Goal: Transaction & Acquisition: Purchase product/service

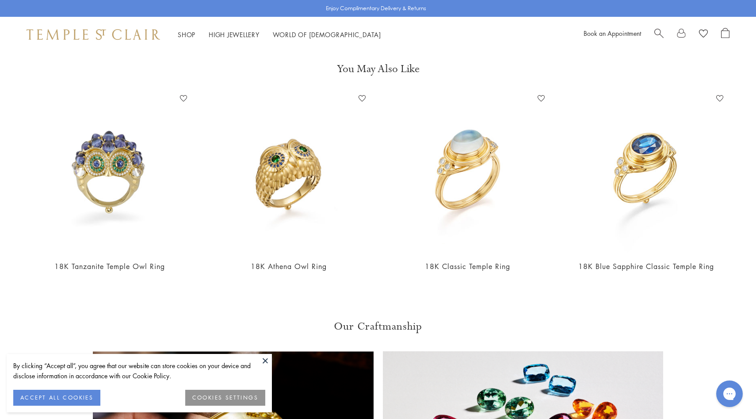
scroll to position [390, 0]
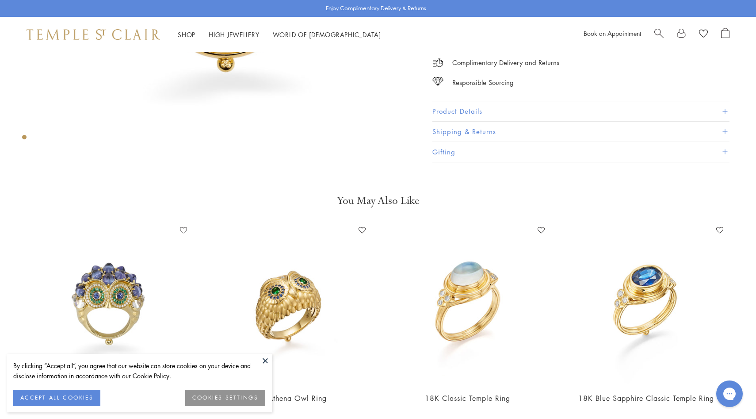
scroll to position [259, 0]
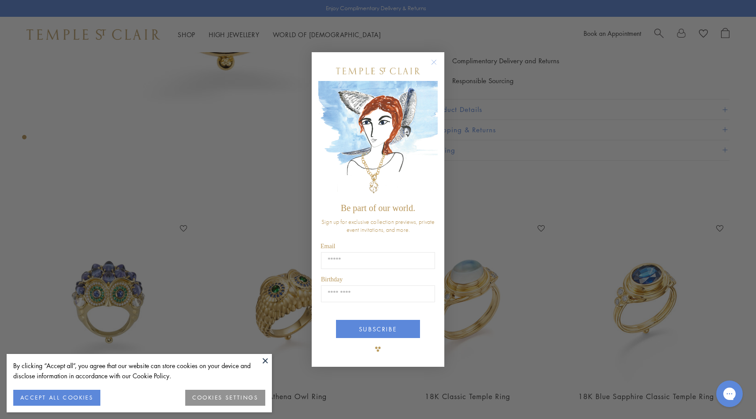
click at [435, 62] on circle "Close dialog" at bounding box center [434, 62] width 11 height 11
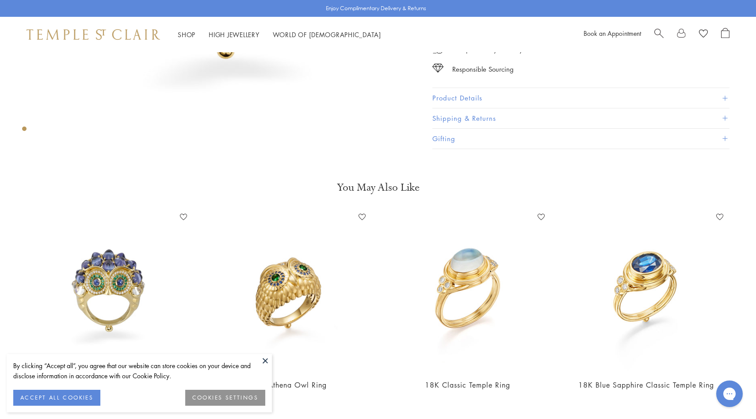
scroll to position [302, 0]
